Goal: Information Seeking & Learning: Learn about a topic

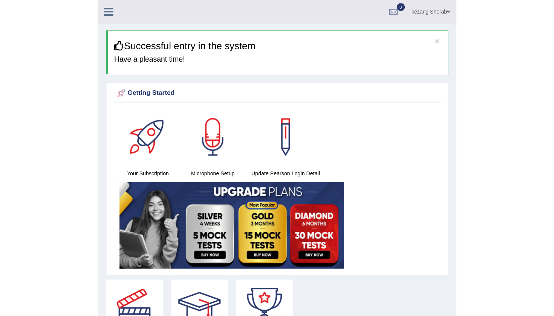
scroll to position [0, 0]
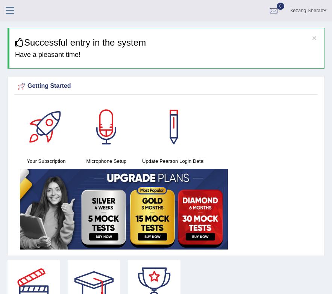
click at [8, 13] on icon at bounding box center [10, 11] width 9 height 10
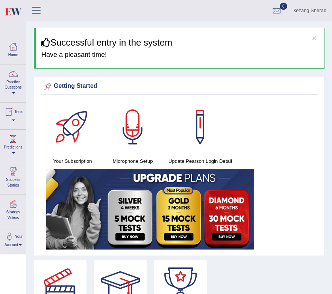
click at [13, 75] on div at bounding box center [13, 73] width 11 height 11
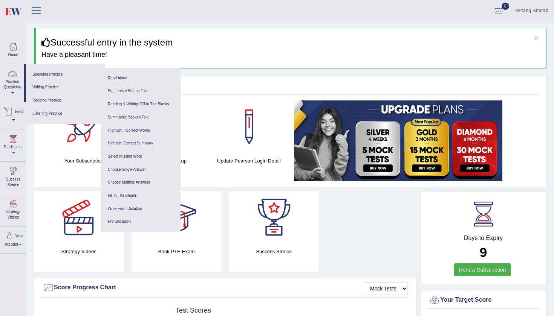
click at [13, 90] on link "Practice Questions" at bounding box center [12, 81] width 24 height 35
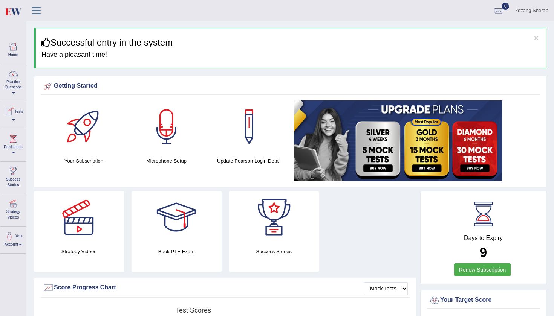
click at [13, 90] on link "Practice Questions" at bounding box center [13, 81] width 26 height 35
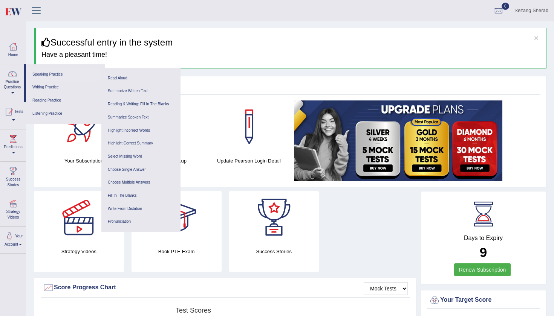
click at [64, 76] on link "Speaking Practice" at bounding box center [66, 74] width 72 height 13
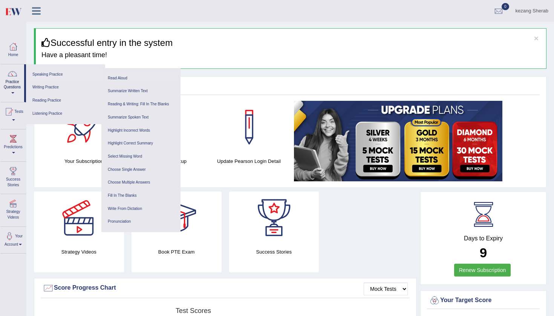
click at [119, 75] on link "Read Aloud" at bounding box center [141, 78] width 72 height 13
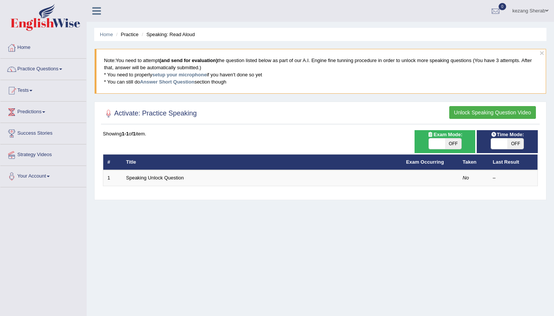
click at [490, 109] on button "Unlock Speaking Question Video" at bounding box center [492, 112] width 87 height 13
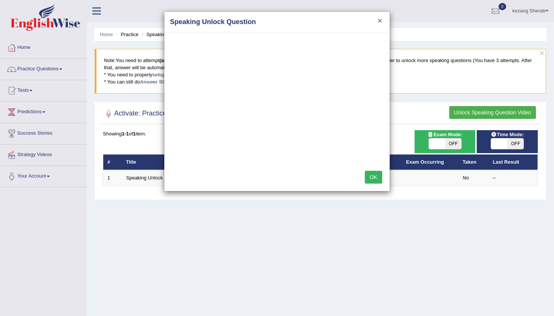
click at [380, 19] on button "×" at bounding box center [379, 21] width 5 height 8
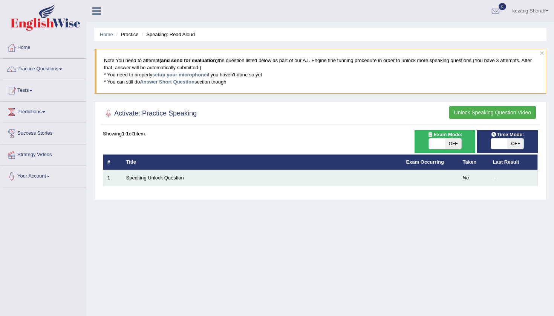
click at [236, 181] on td "Speaking Unlock Question" at bounding box center [262, 178] width 280 height 16
click at [144, 175] on link "Speaking Unlock Question" at bounding box center [155, 178] width 58 height 6
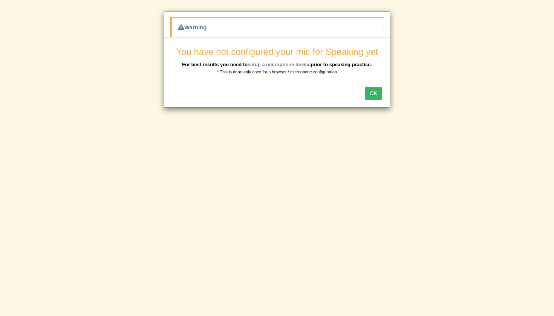
click at [375, 93] on button "OK" at bounding box center [372, 93] width 17 height 13
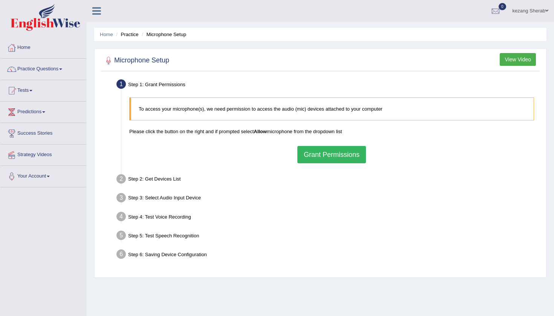
click at [314, 156] on button "Grant Permissions" at bounding box center [331, 154] width 69 height 17
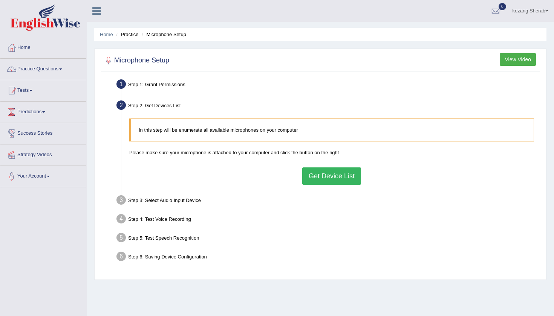
click at [326, 175] on button "Get Device List" at bounding box center [331, 176] width 59 height 17
